Goal: Transaction & Acquisition: Purchase product/service

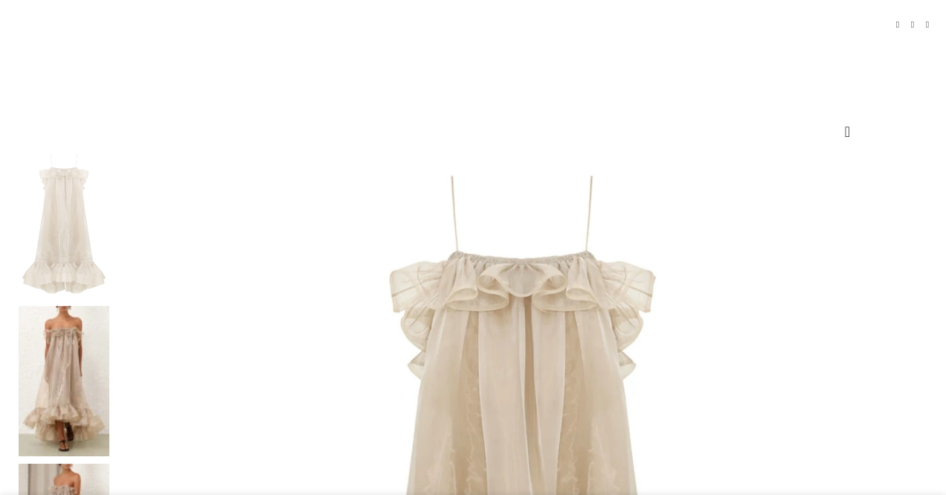
scroll to position [161, 0]
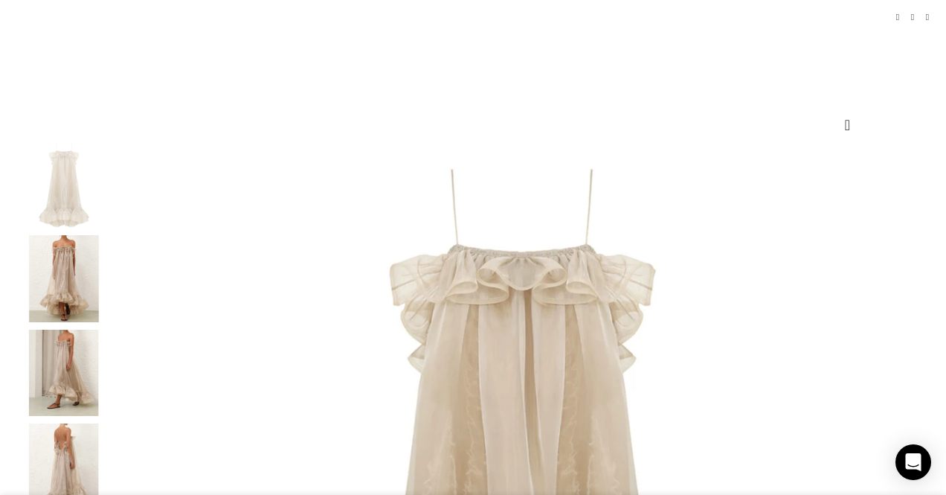
select select "6-[GEOGRAPHIC_DATA]"
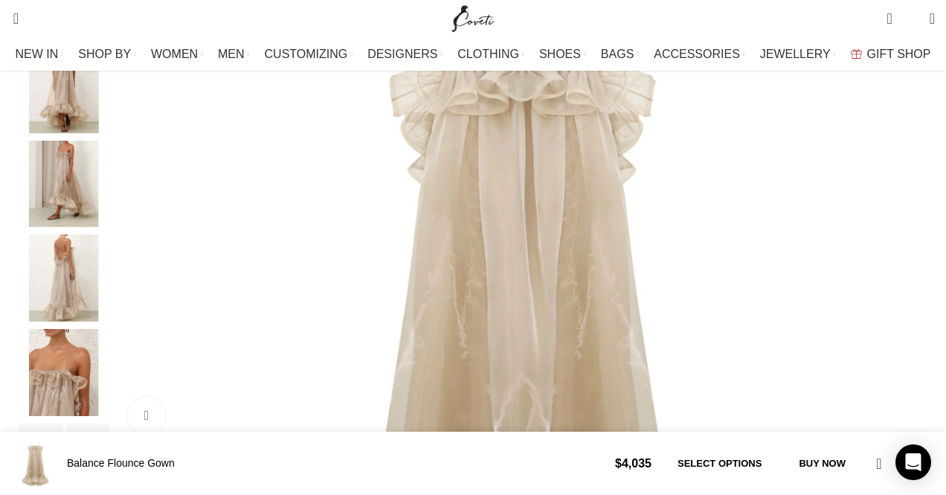
scroll to position [437, 0]
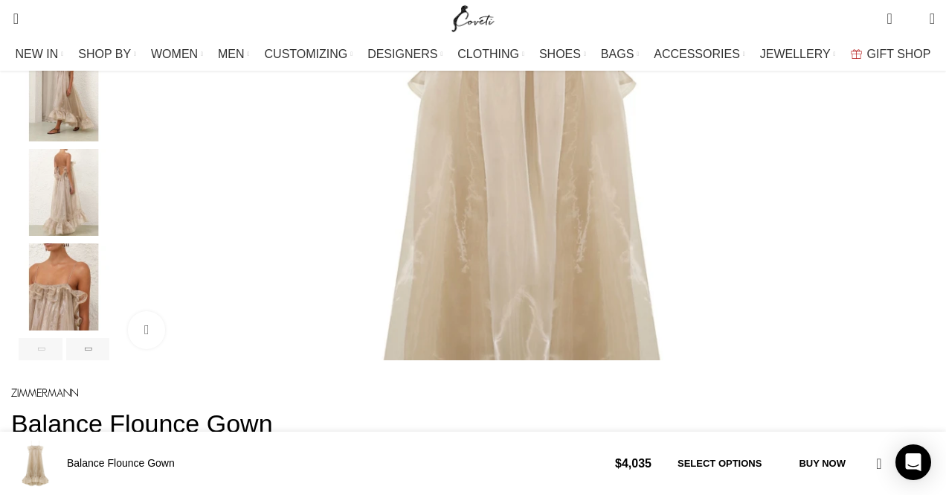
click at [51, 330] on img "5 / 9" at bounding box center [64, 286] width 91 height 87
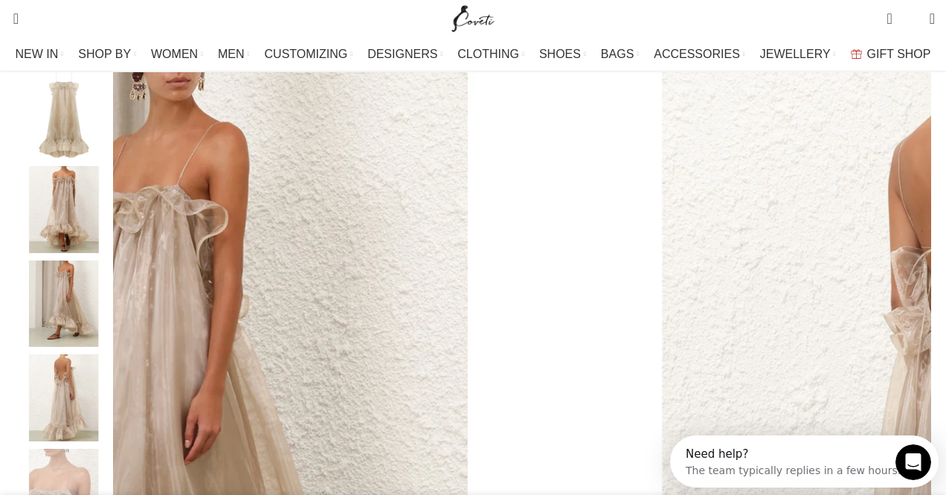
scroll to position [0, 0]
click at [66, 251] on img "2 / 9" at bounding box center [64, 209] width 91 height 87
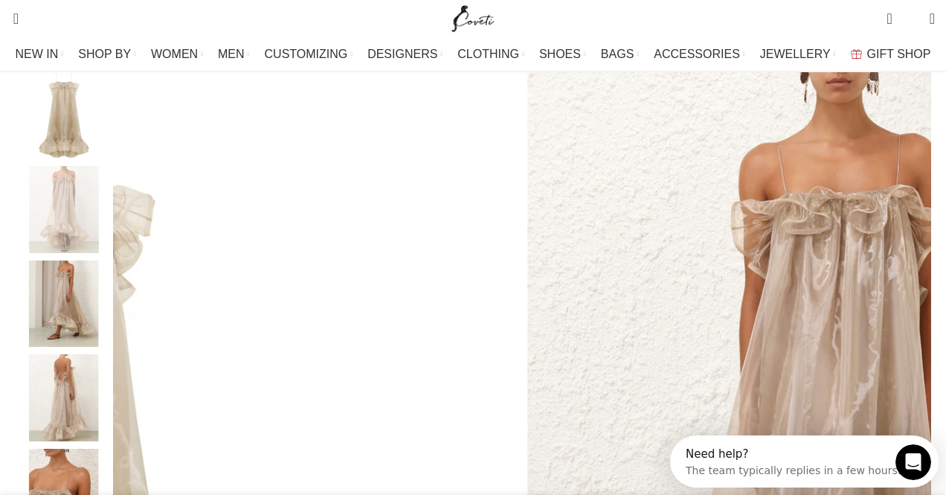
scroll to position [0, 156]
click at [74, 159] on img "1 / 9" at bounding box center [64, 115] width 91 height 87
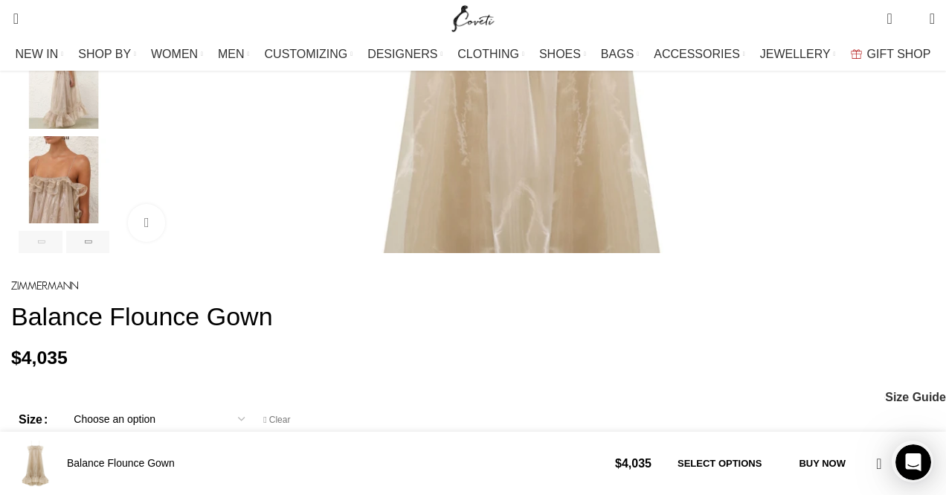
scroll to position [701, 0]
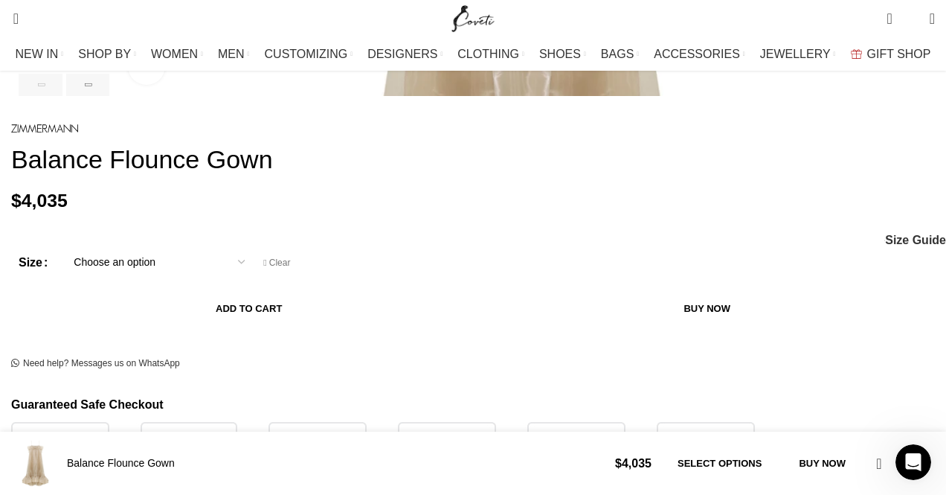
drag, startPoint x: 435, startPoint y: 313, endPoint x: 19, endPoint y: 313, distance: 415.9
copy h2 "[PERSON_NAME] Gold Balance Flounce Gown"
